Goal: Transaction & Acquisition: Purchase product/service

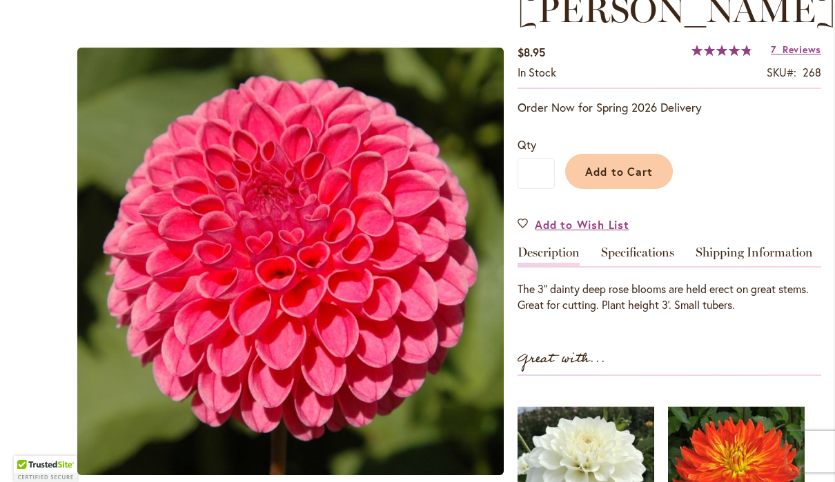
scroll to position [214, 0]
click at [619, 161] on button "Add to Cart" at bounding box center [619, 170] width 108 height 35
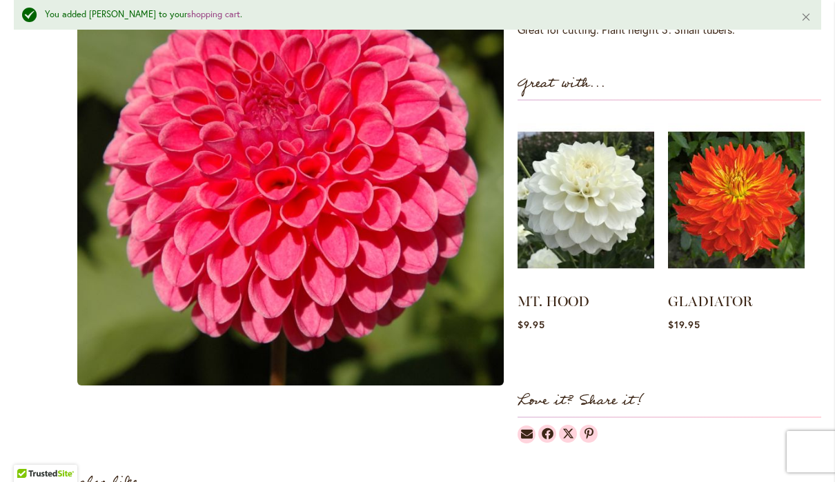
scroll to position [525, 0]
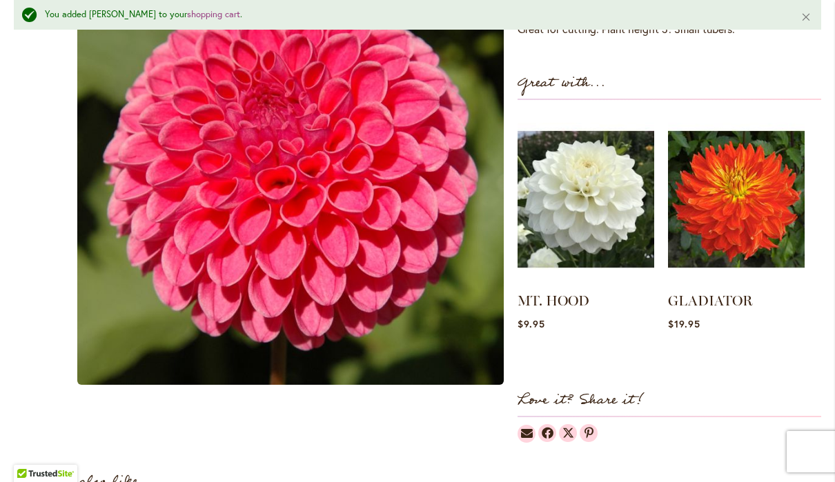
click at [591, 195] on img at bounding box center [585, 199] width 137 height 171
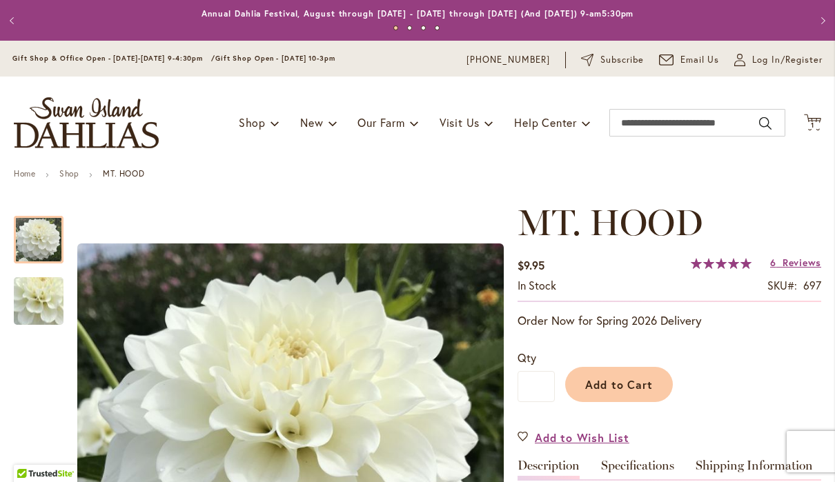
click at [615, 382] on span "Add to Cart" at bounding box center [619, 384] width 68 height 14
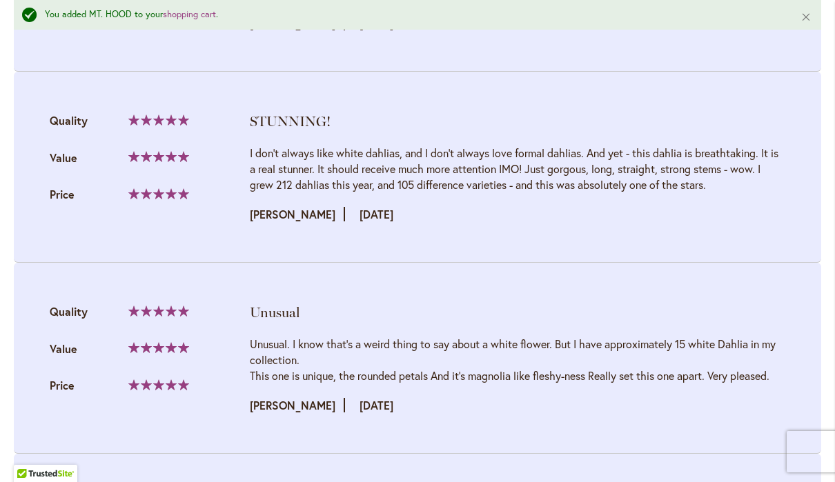
scroll to position [1620, 0]
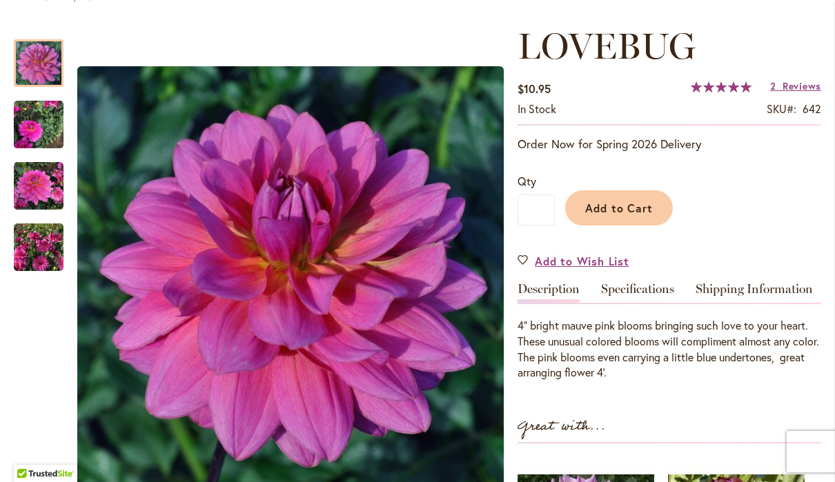
scroll to position [179, 0]
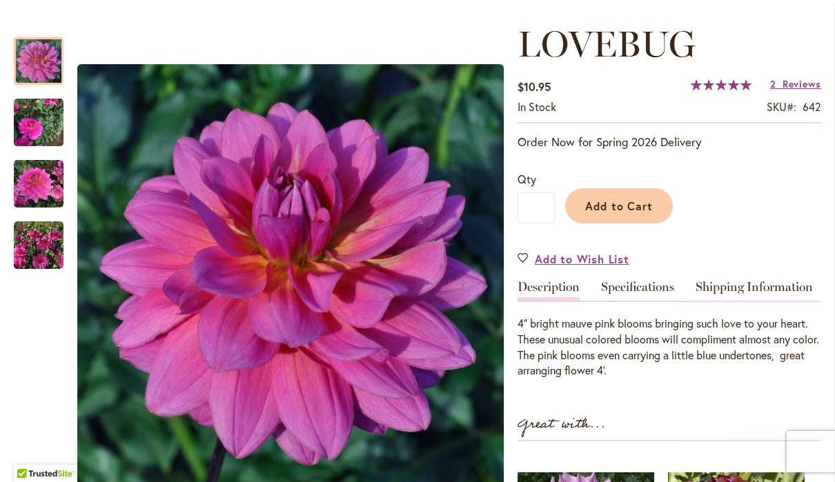
click at [613, 206] on span "Add to Cart" at bounding box center [619, 206] width 68 height 14
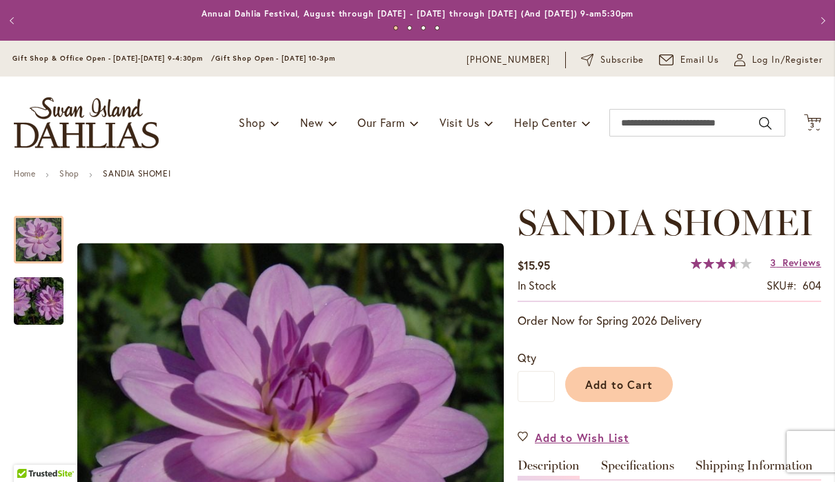
click at [612, 383] on span "Add to Cart" at bounding box center [619, 384] width 68 height 14
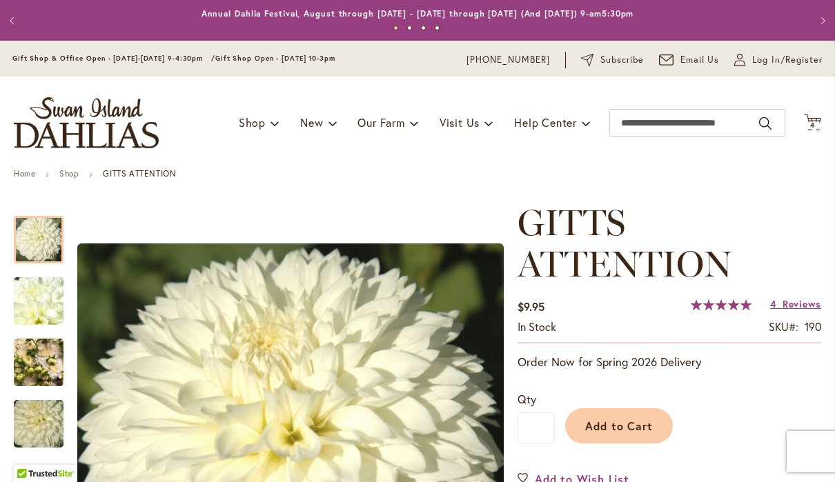
click at [617, 420] on span "Add to Cart" at bounding box center [619, 426] width 68 height 14
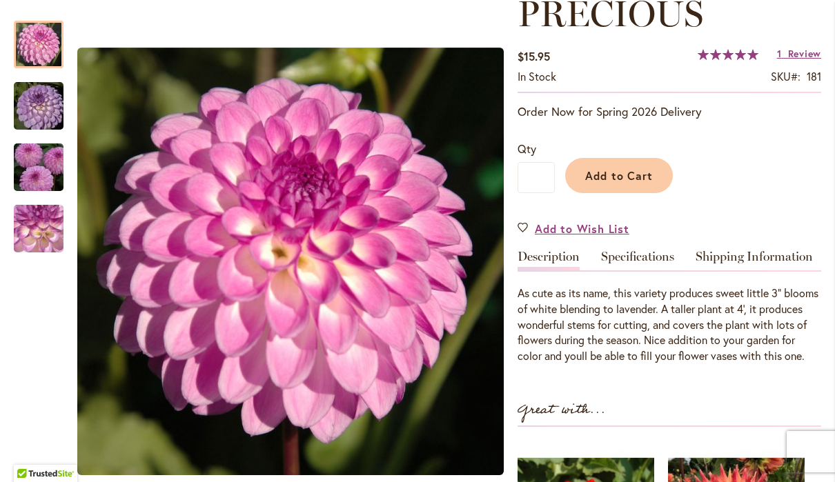
scroll to position [210, 0]
click at [618, 172] on span "Add to Cart" at bounding box center [619, 175] width 68 height 14
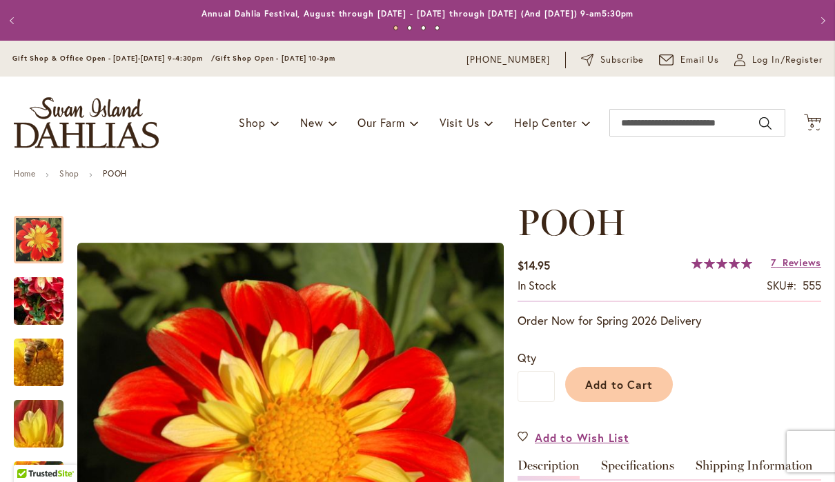
click at [619, 379] on span "Add to Cart" at bounding box center [619, 384] width 68 height 14
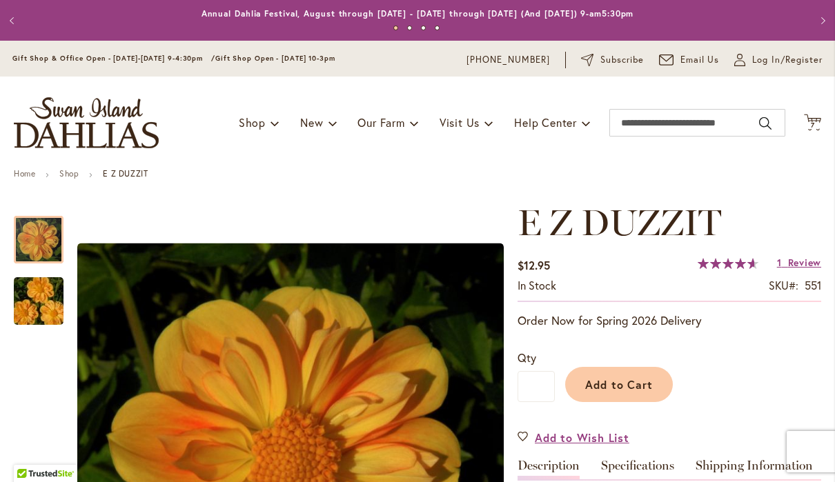
click at [619, 383] on span "Add to Cart" at bounding box center [619, 384] width 68 height 14
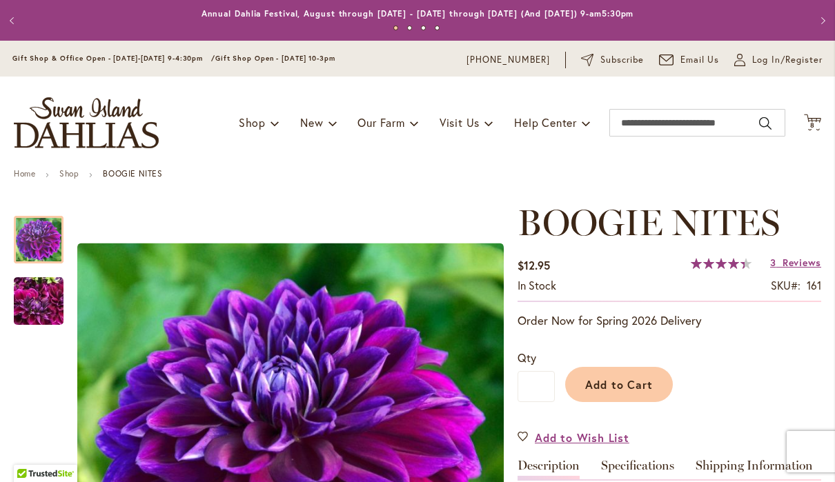
click at [618, 383] on span "Add to Cart" at bounding box center [619, 384] width 68 height 14
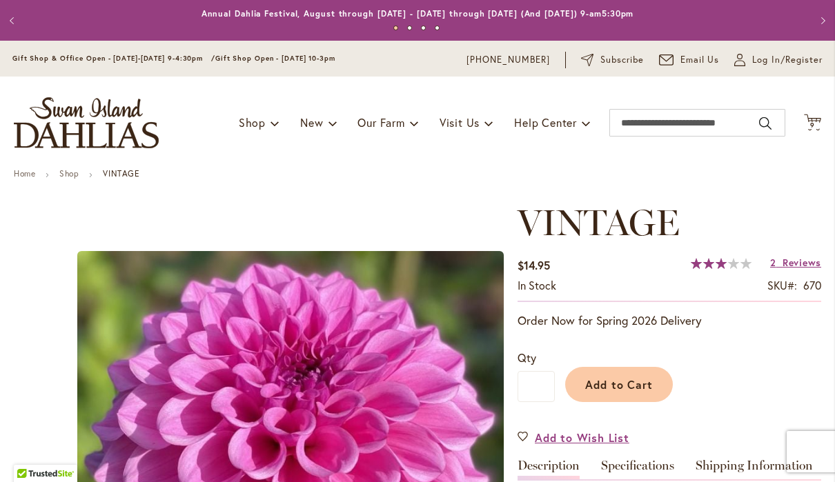
click at [601, 384] on span "Add to Cart" at bounding box center [619, 384] width 68 height 14
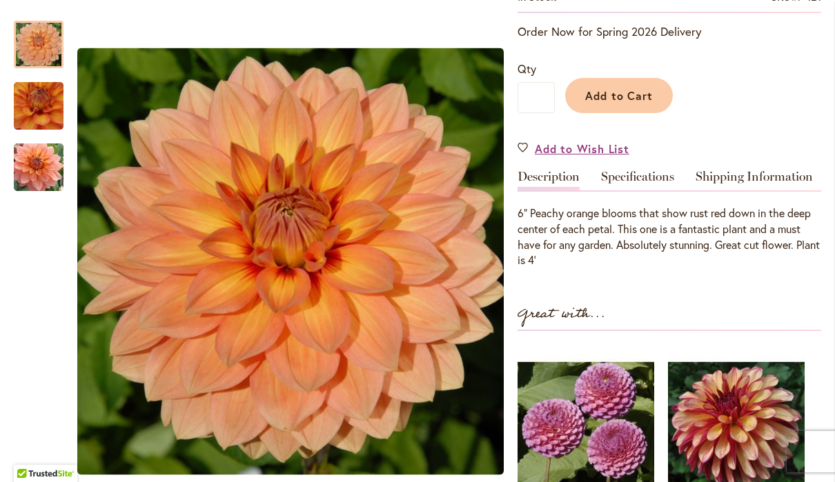
scroll to position [292, 0]
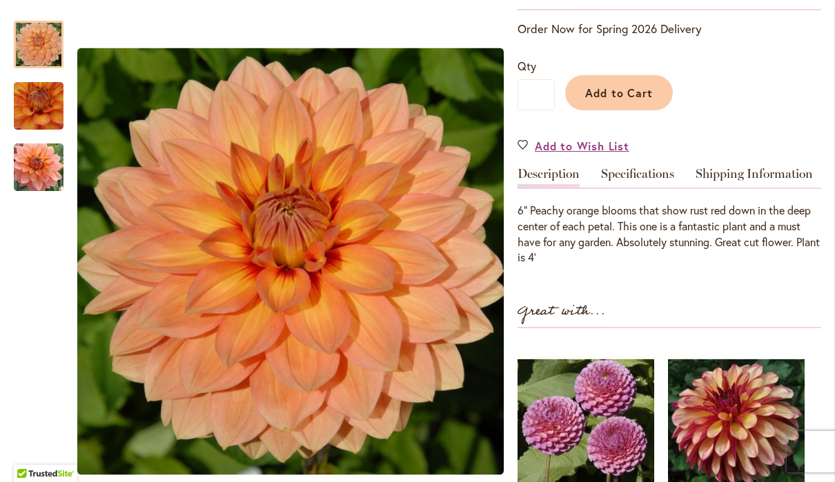
click at [611, 87] on span "Add to Cart" at bounding box center [619, 93] width 68 height 14
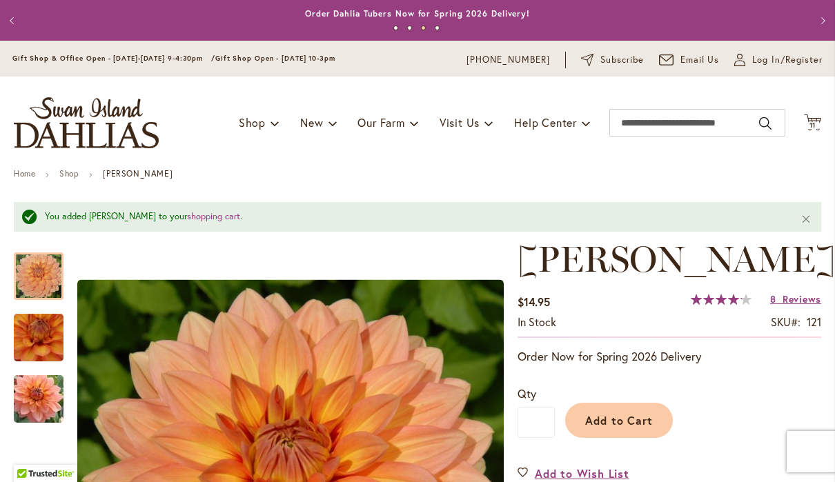
scroll to position [0, 0]
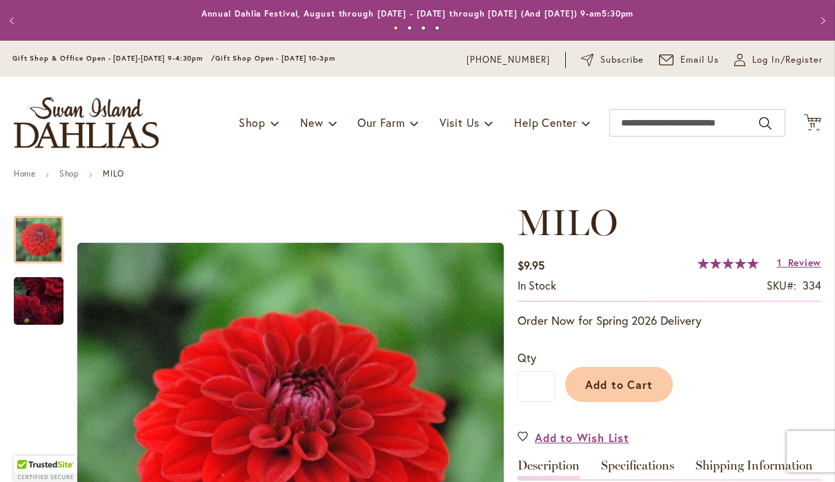
click at [621, 371] on button "Add to Cart" at bounding box center [619, 384] width 108 height 35
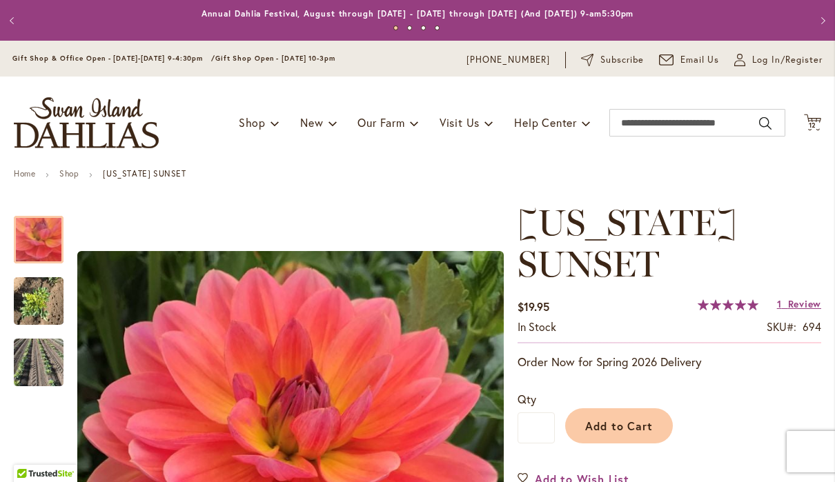
click at [621, 419] on span "Add to Cart" at bounding box center [619, 426] width 68 height 14
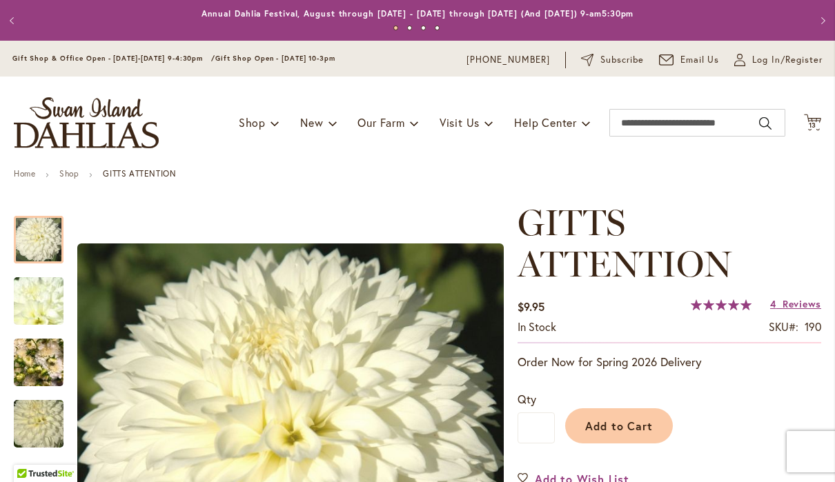
click at [819, 122] on span "13 13 items" at bounding box center [813, 125] width 14 height 7
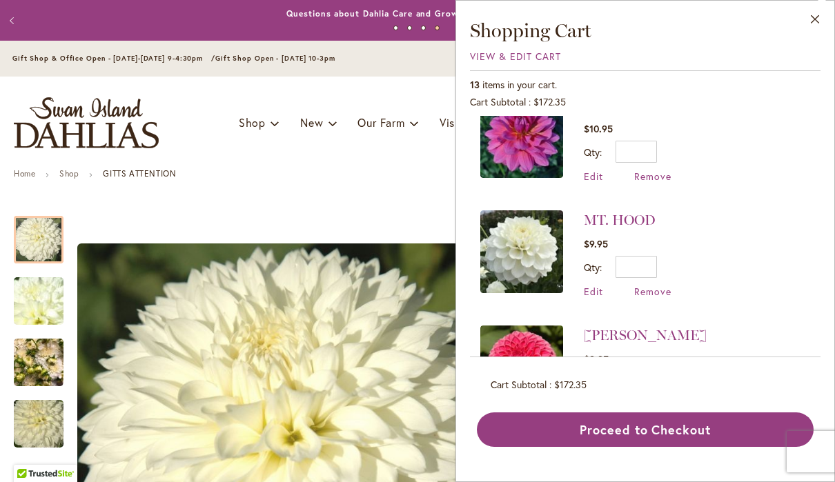
scroll to position [1182, 0]
click at [649, 286] on span "Remove" at bounding box center [652, 292] width 37 height 13
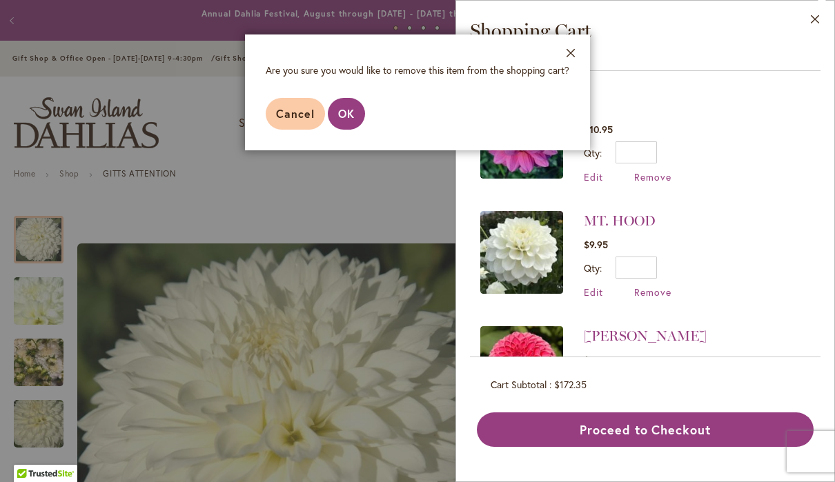
click at [351, 110] on span "OK" at bounding box center [346, 113] width 17 height 14
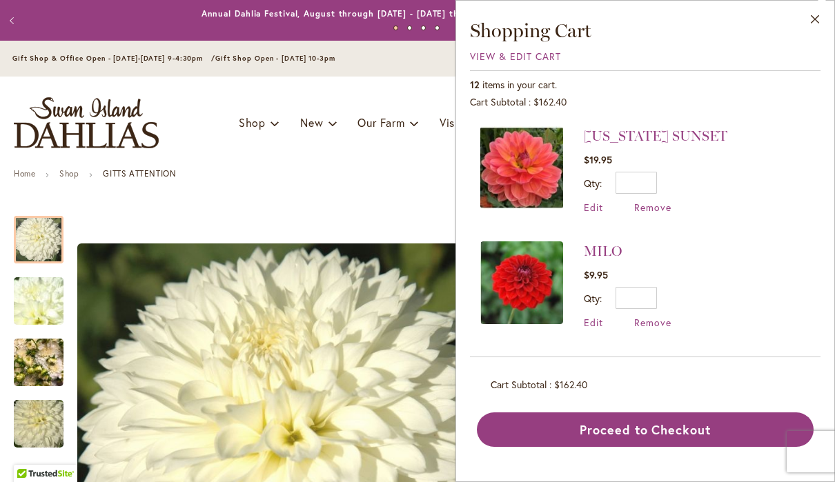
click at [657, 202] on span "Remove" at bounding box center [652, 207] width 37 height 13
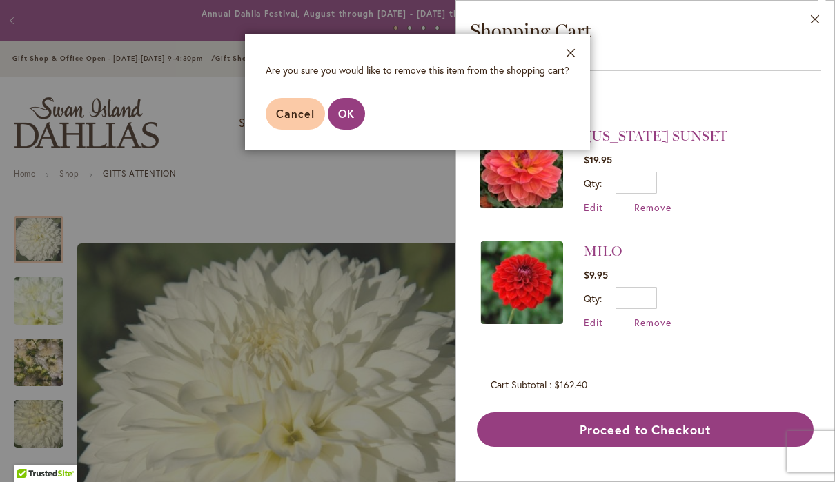
click at [340, 113] on span "OK" at bounding box center [346, 113] width 17 height 14
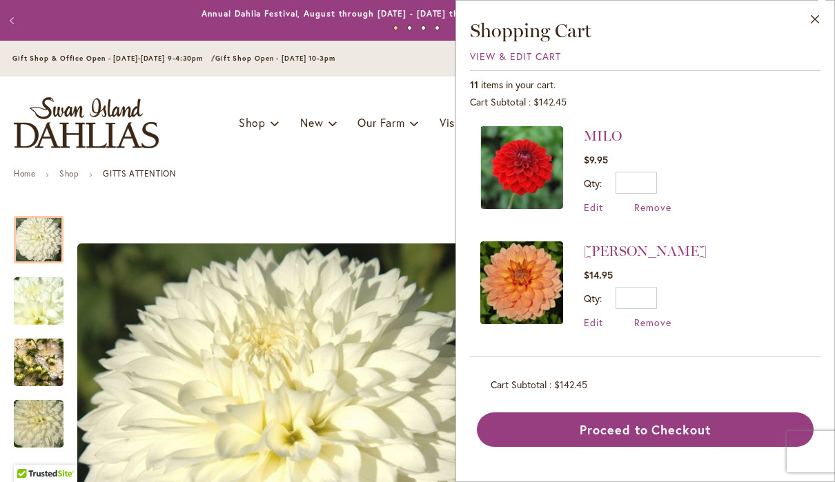
click at [635, 419] on button "Proceed to Checkout" at bounding box center [645, 429] width 337 height 34
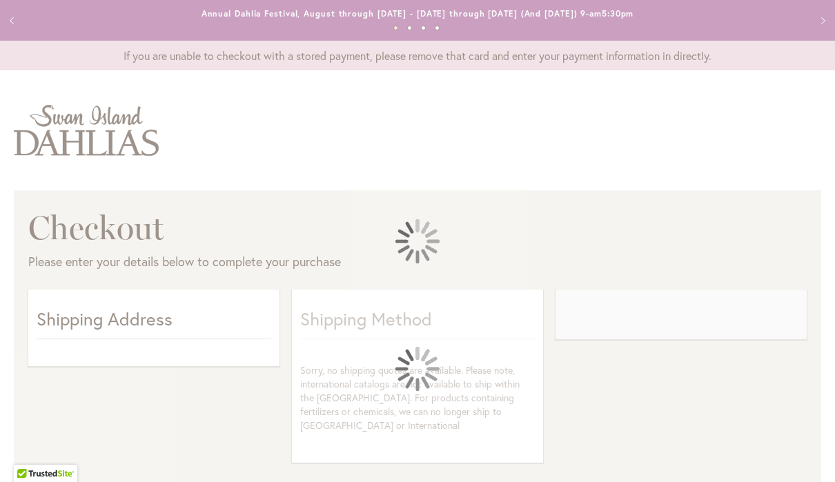
select select "**"
